Goal: Find specific page/section: Find specific page/section

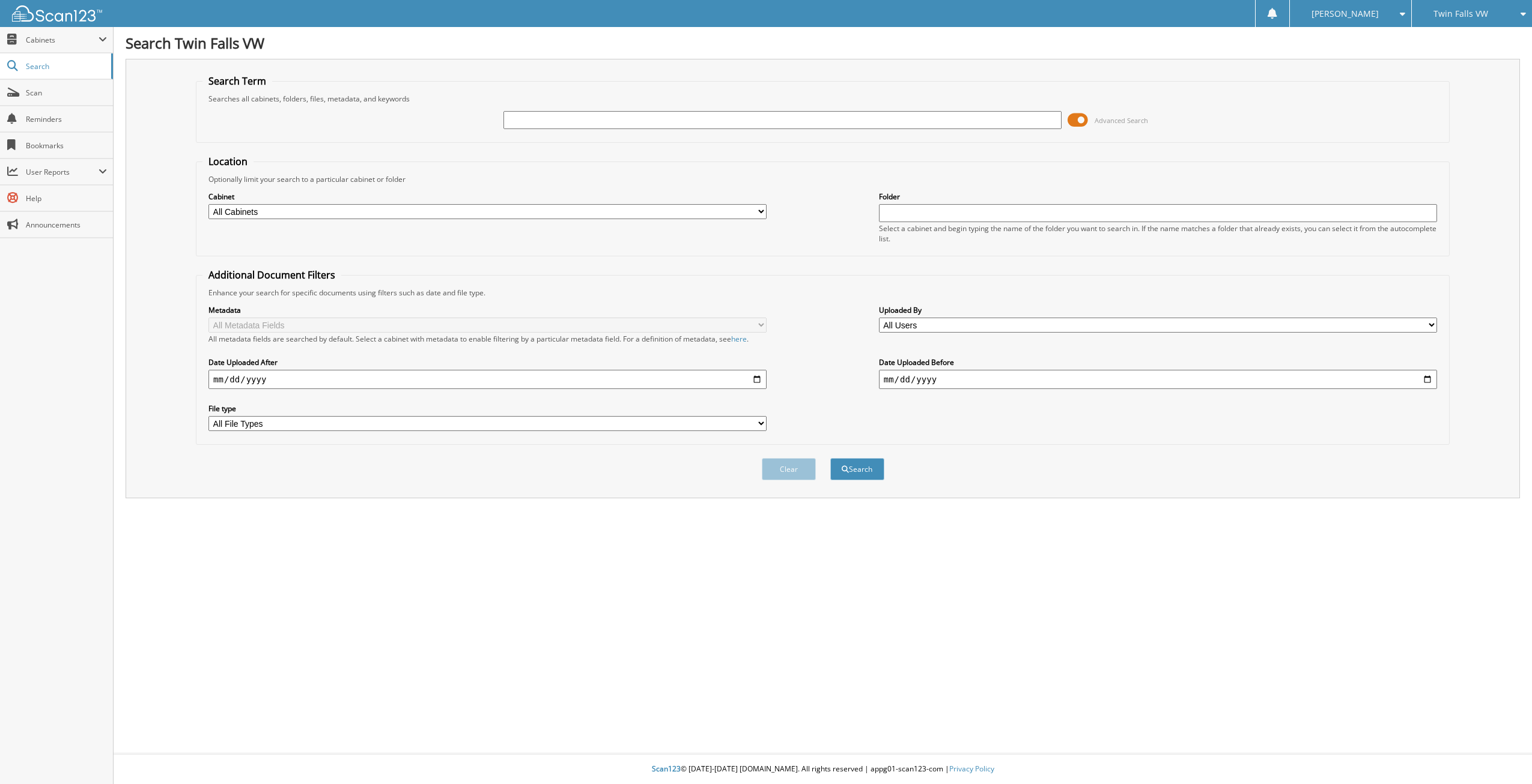
click at [520, 127] on input "text" at bounding box center [782, 119] width 558 height 18
type input "l"
type input "T620536"
click at [830, 458] on button "Search" at bounding box center [857, 469] width 54 height 22
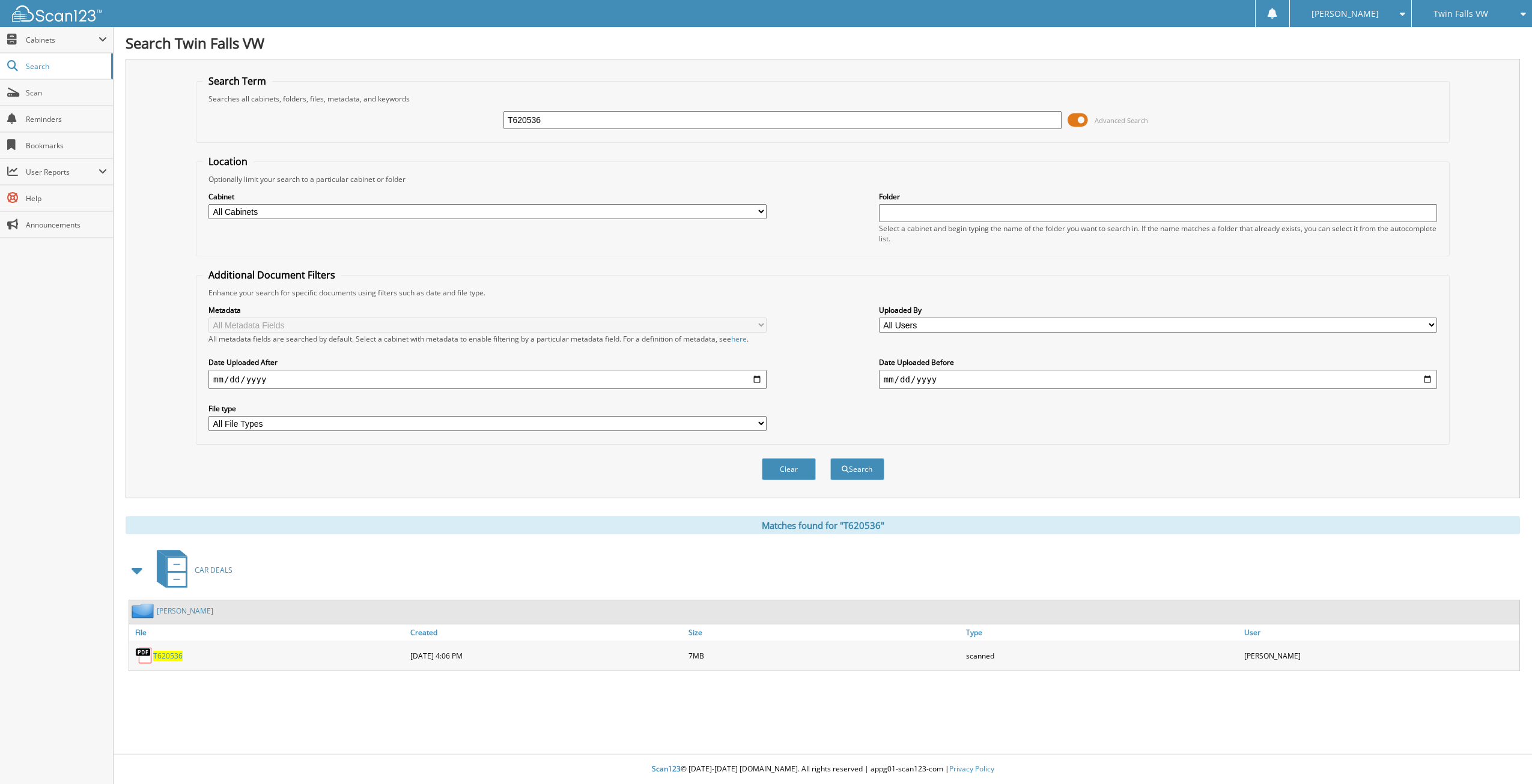
click at [159, 657] on span "T620536" at bounding box center [168, 656] width 30 height 10
